Goal: Check status

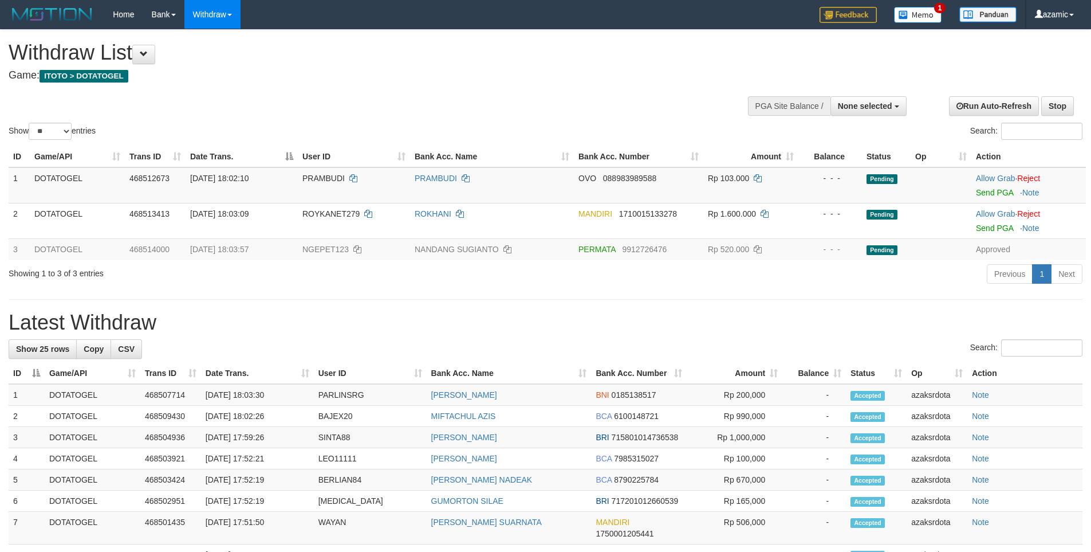
select select
select select "**"
click at [879, 92] on div at bounding box center [826, 105] width 153 height 34
click at [876, 103] on span "None selected" at bounding box center [865, 105] width 54 height 9
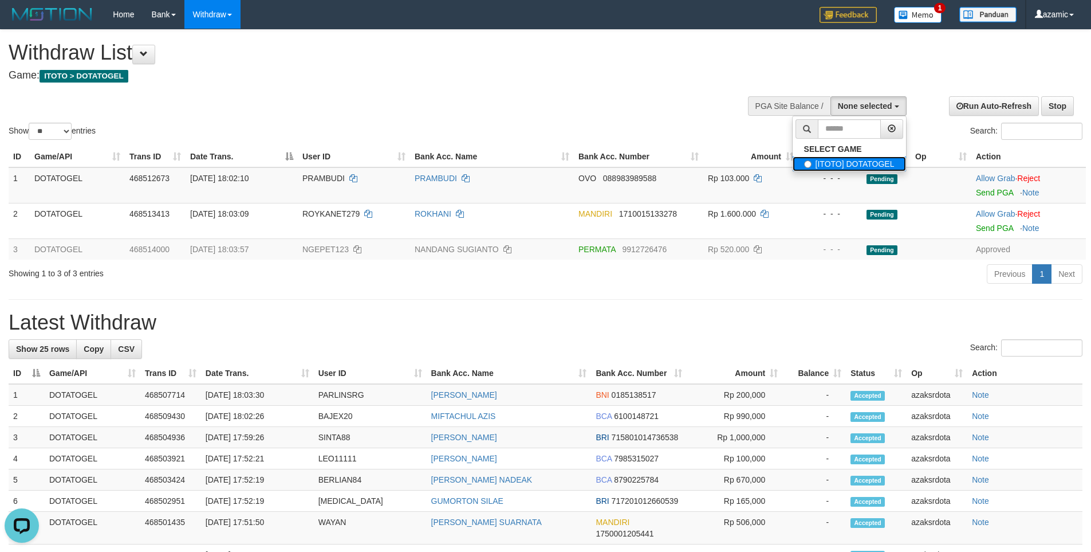
click at [851, 164] on label "[ITOTO] DOTATOGEL" at bounding box center [849, 163] width 113 height 15
select select "***"
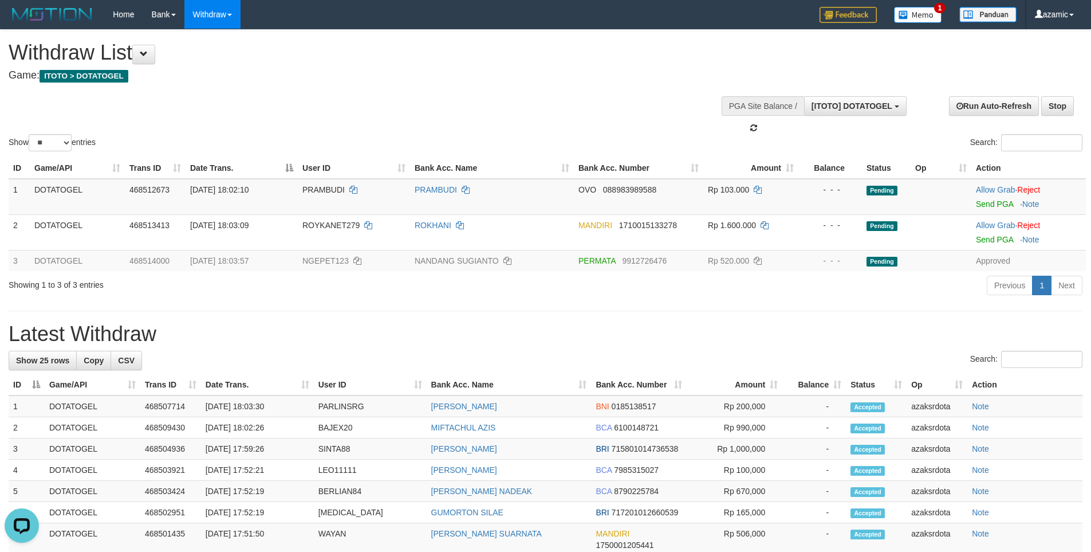
scroll to position [10, 0]
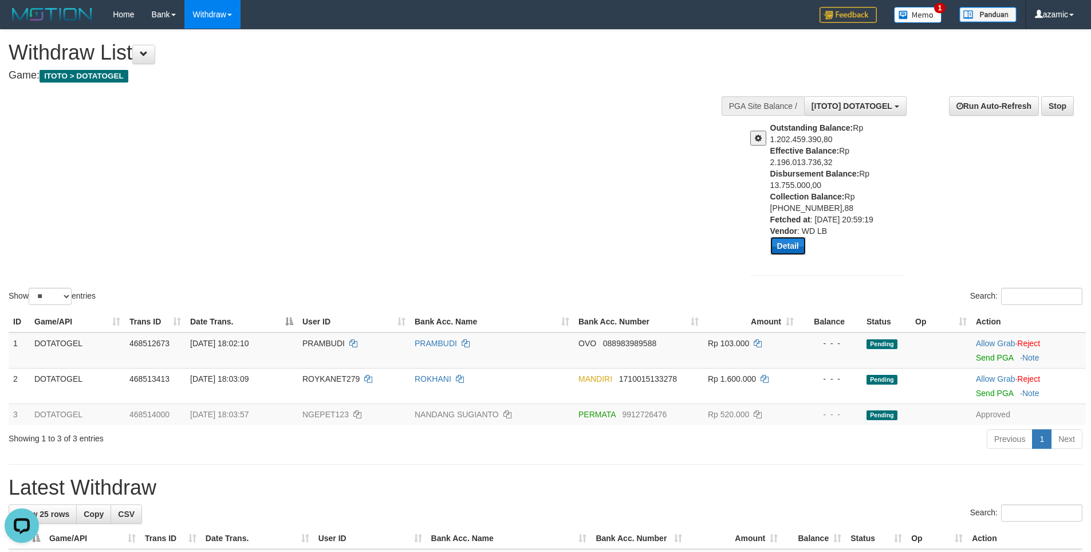
click at [794, 245] on button "Detail" at bounding box center [788, 246] width 36 height 18
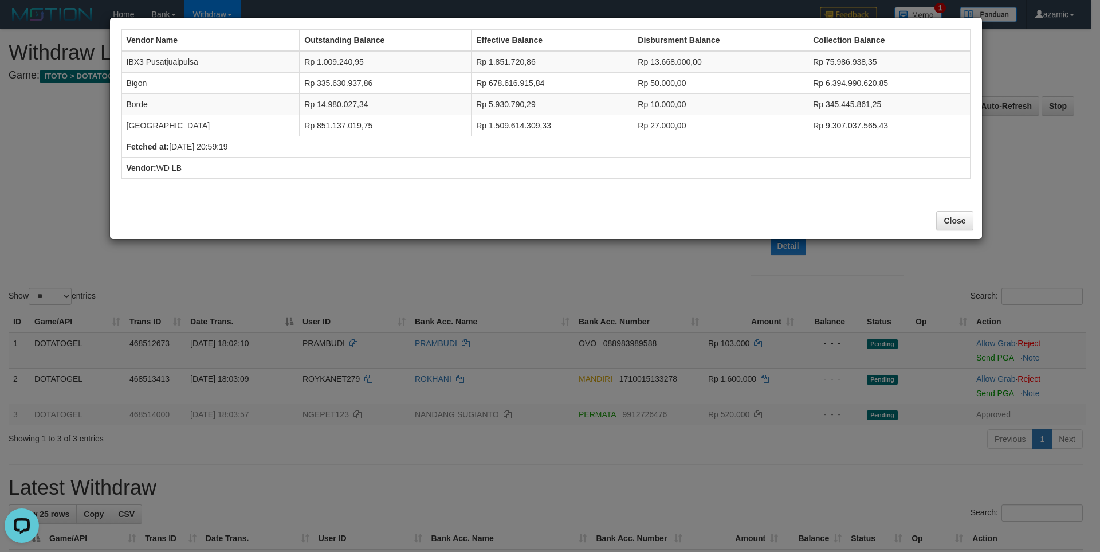
click at [363, 287] on div "Vendor Name Outstanding Balance Effective Balance Disbursment Balance Collectio…" at bounding box center [550, 276] width 1100 height 552
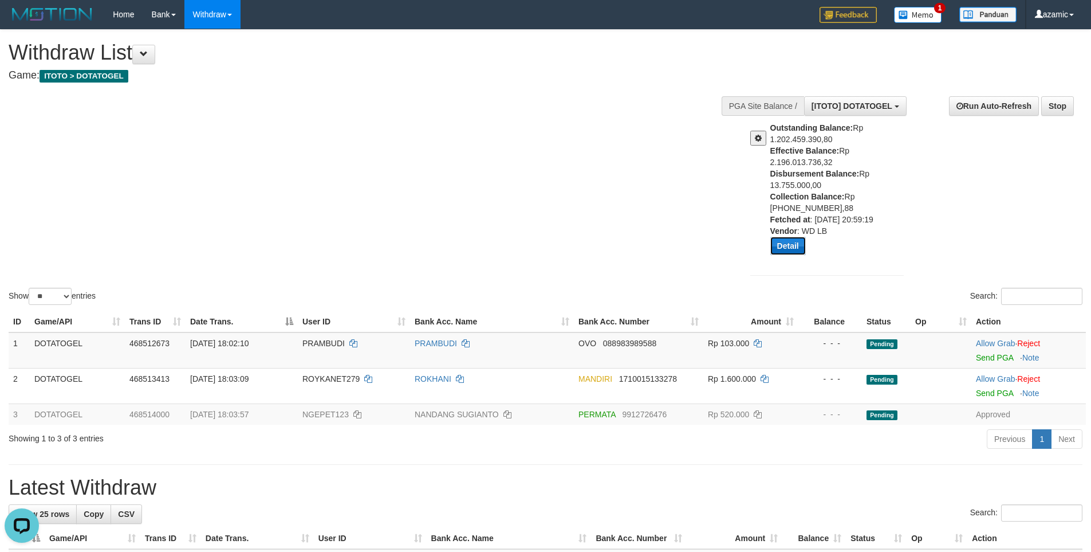
click at [796, 242] on button "Detail" at bounding box center [788, 246] width 36 height 18
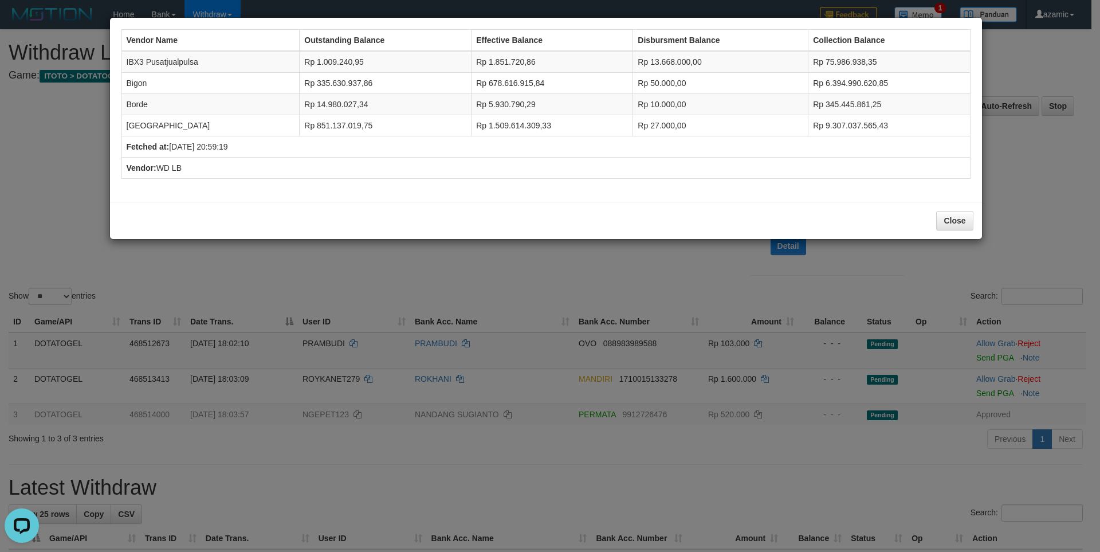
click at [528, 264] on div "Vendor Name Outstanding Balance Effective Balance Disbursment Balance Collectio…" at bounding box center [550, 276] width 1100 height 552
